Goal: Transaction & Acquisition: Purchase product/service

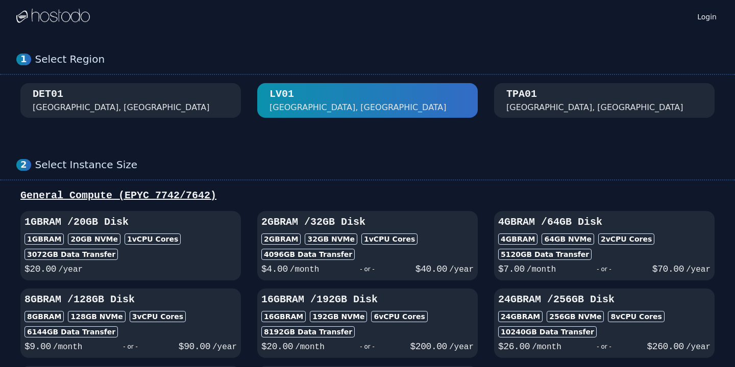
click at [169, 259] on div "3072 GB Data Transfer" at bounding box center [130, 254] width 212 height 11
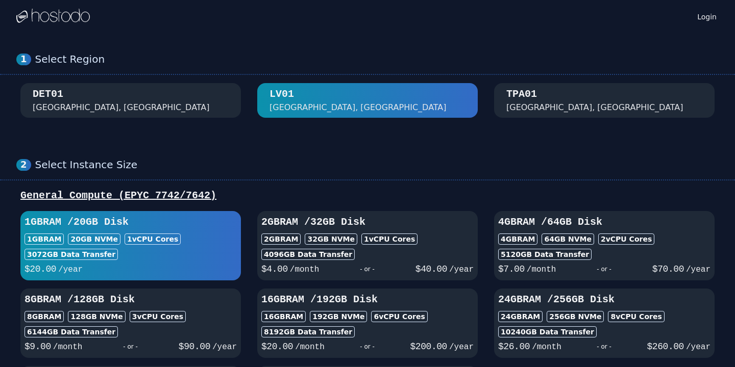
click at [130, 108] on div "DET01 [GEOGRAPHIC_DATA], [GEOGRAPHIC_DATA]" at bounding box center [131, 100] width 196 height 27
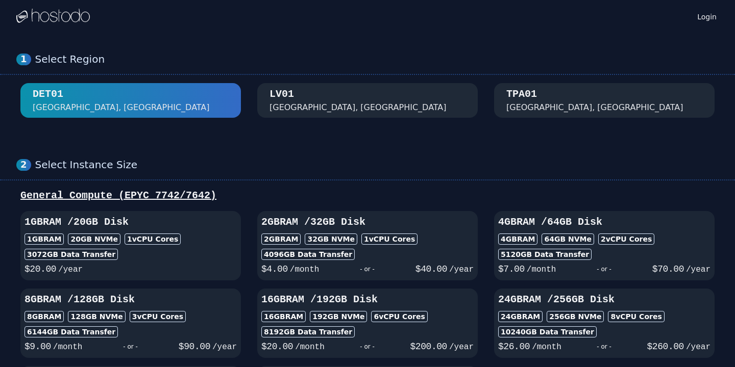
click at [299, 92] on div "[GEOGRAPHIC_DATA], [GEOGRAPHIC_DATA]" at bounding box center [367, 100] width 196 height 27
